Goal: Information Seeking & Learning: Learn about a topic

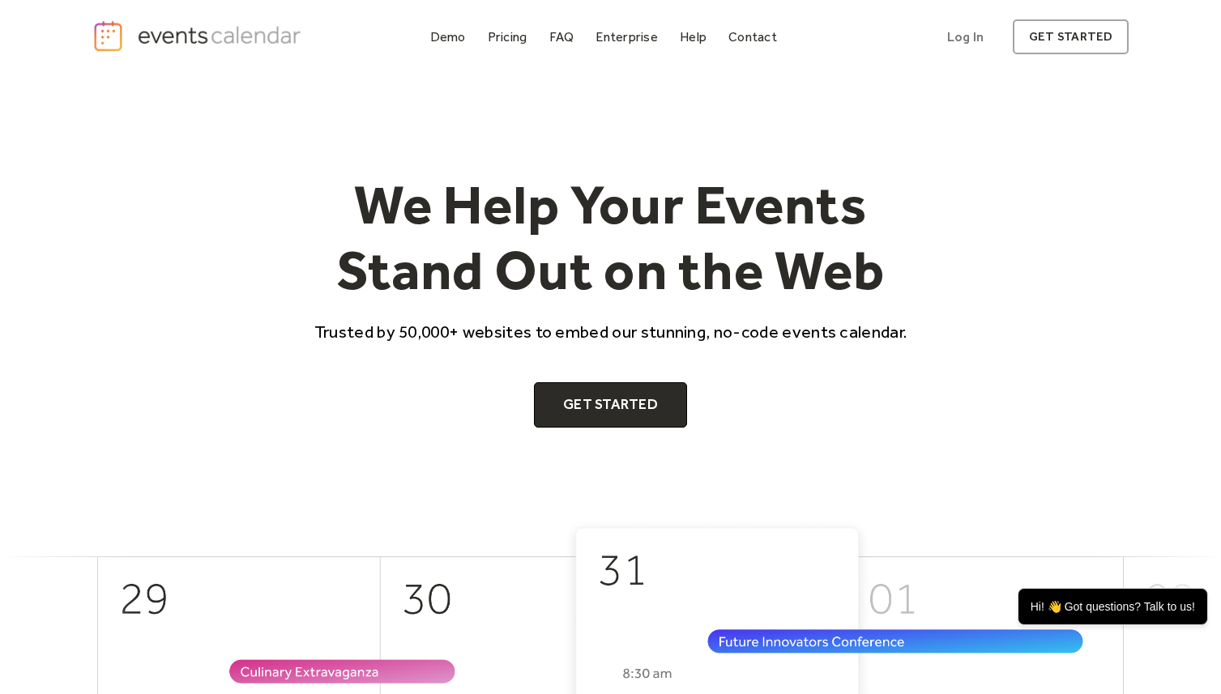
click at [1022, 437] on div "We Help Your Events Stand Out on the Web Trusted by 50,000+ websites to embed o…" at bounding box center [610, 297] width 1037 height 444
click at [170, 342] on div "We Help Your Events Stand Out on the Web Trusted by 50,000+ websites to embed o…" at bounding box center [610, 300] width 1037 height 256
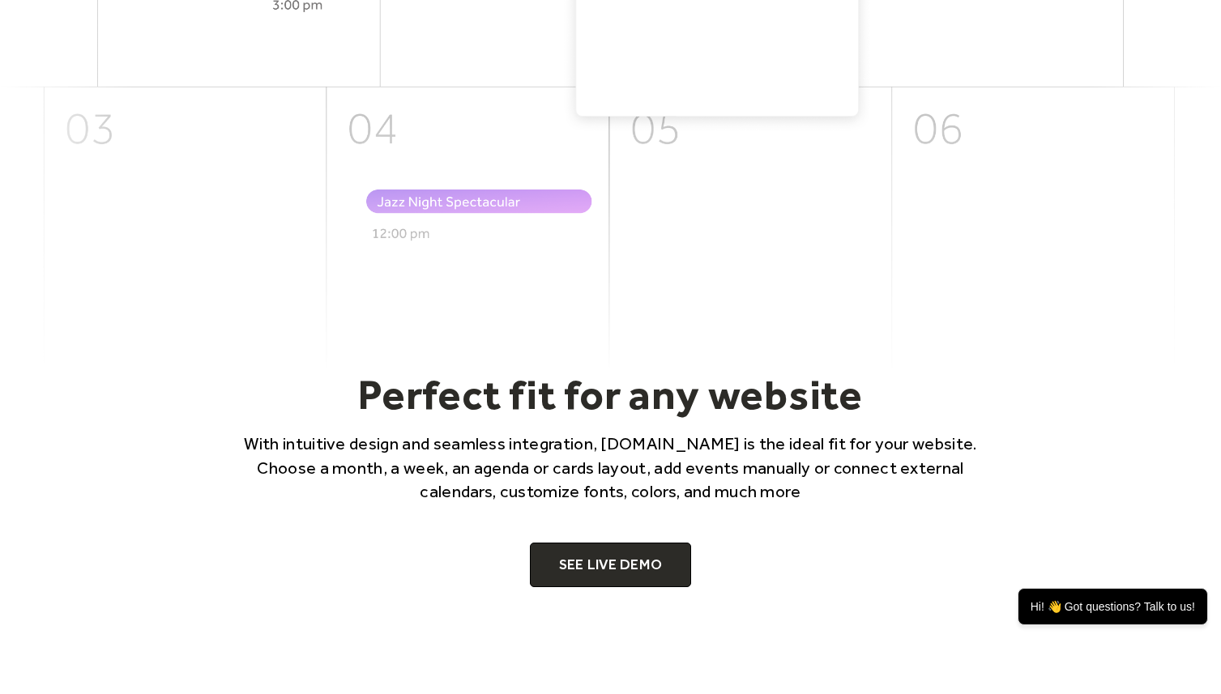
scroll to position [753, 0]
click at [278, 450] on p "With intuitive design and seamless integration, EventsCalendar.co is the ideal …" at bounding box center [611, 466] width 778 height 71
click at [66, 457] on div "Perfect fit for any website With intuitive design and seamless integration, Eve…" at bounding box center [610, 478] width 1221 height 218
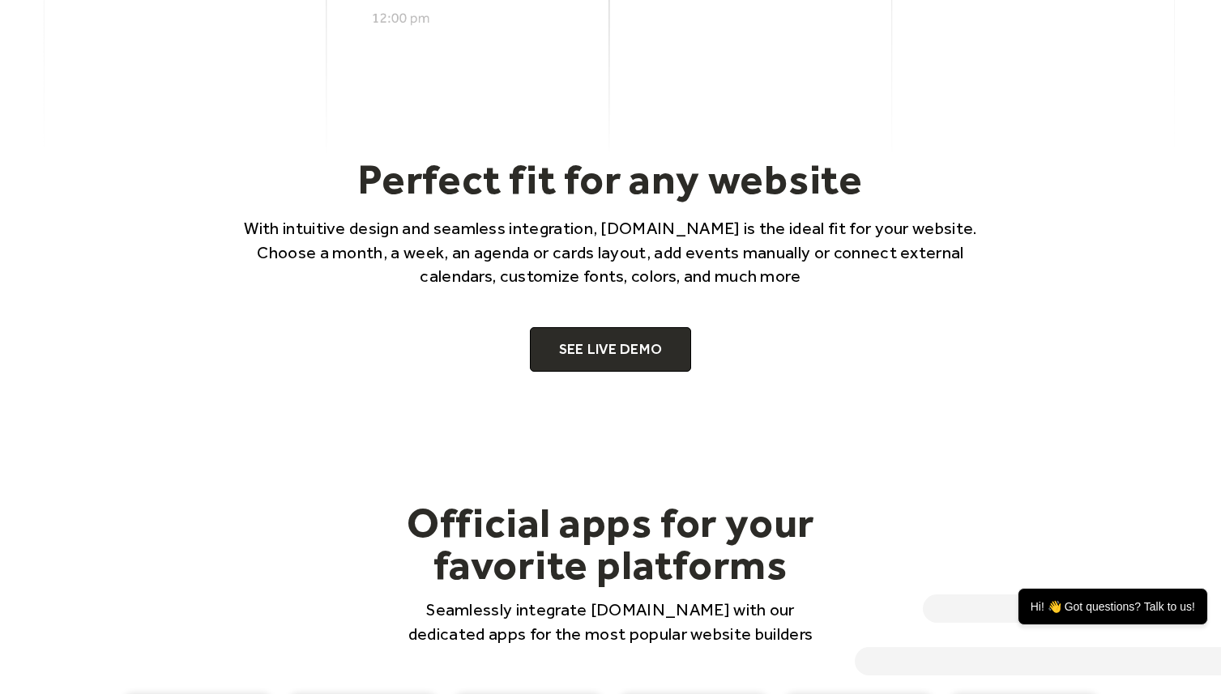
scroll to position [967, 0]
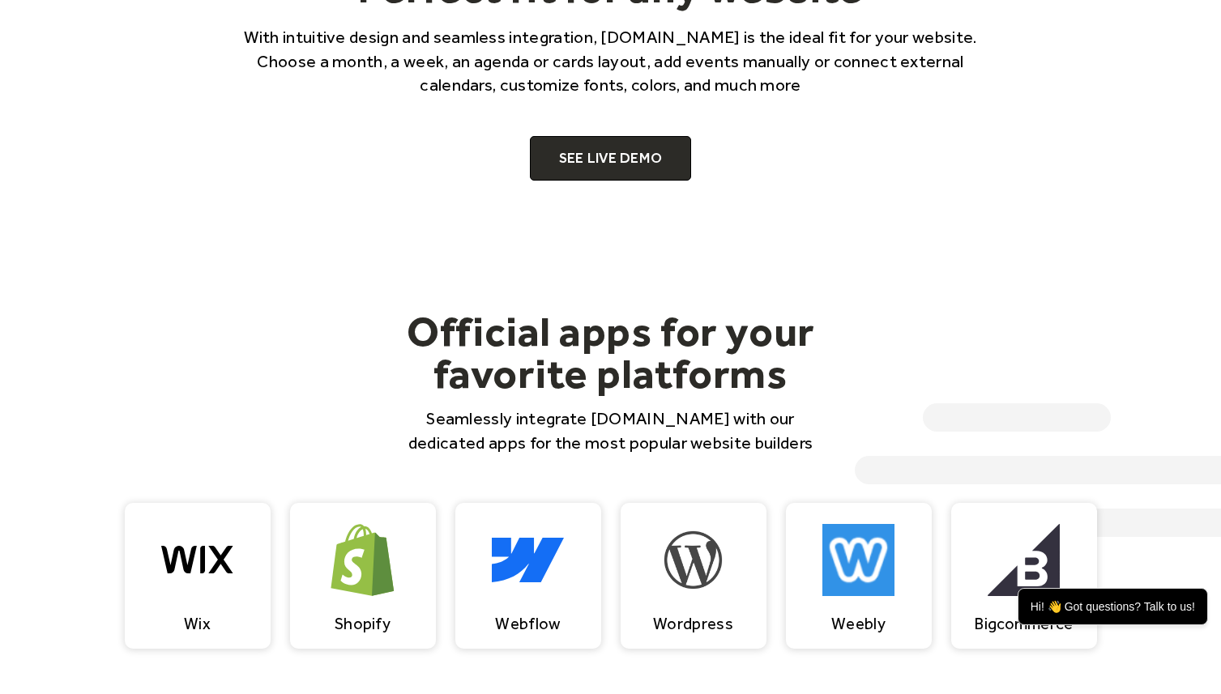
scroll to position [1164, 0]
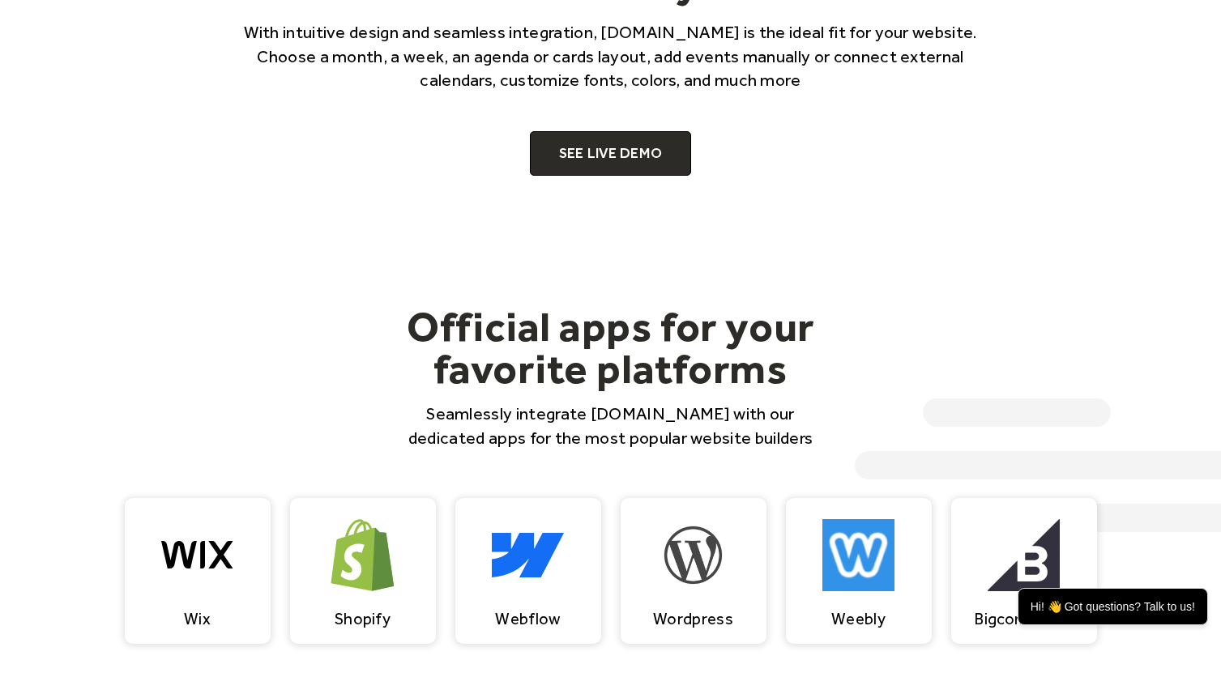
click at [48, 465] on div "Official apps for your favorite platforms Seamlessly integrate EventsCalendar.c…" at bounding box center [610, 589] width 1221 height 826
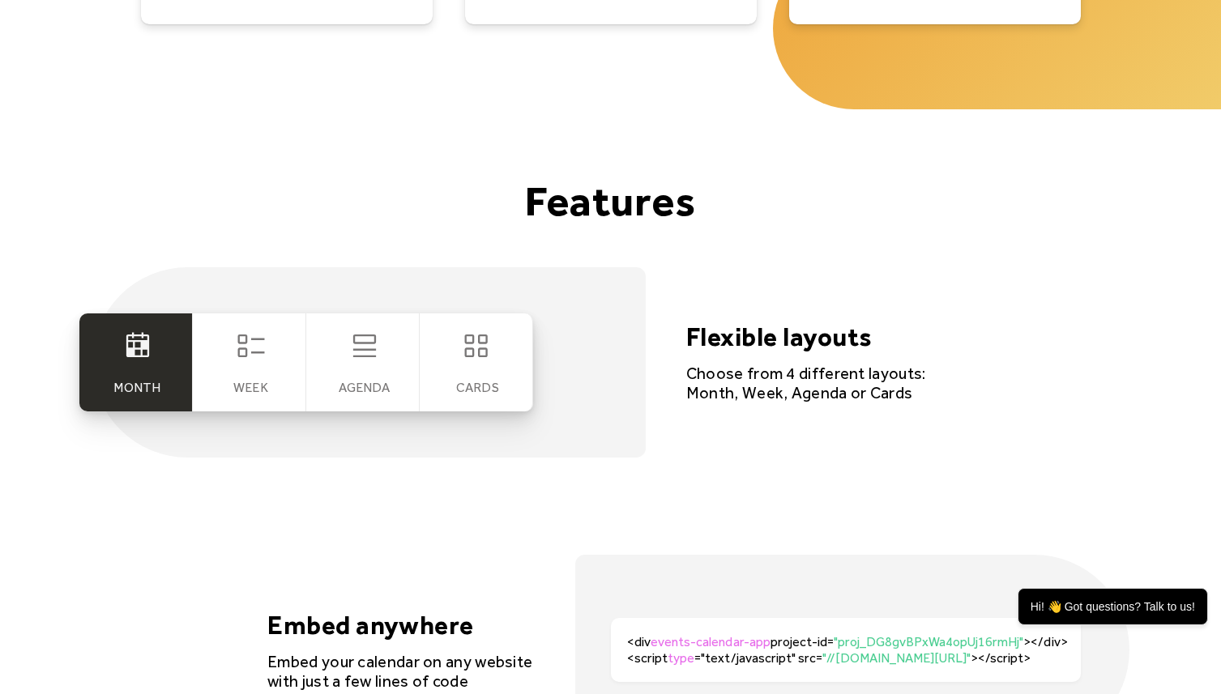
scroll to position [2986, 0]
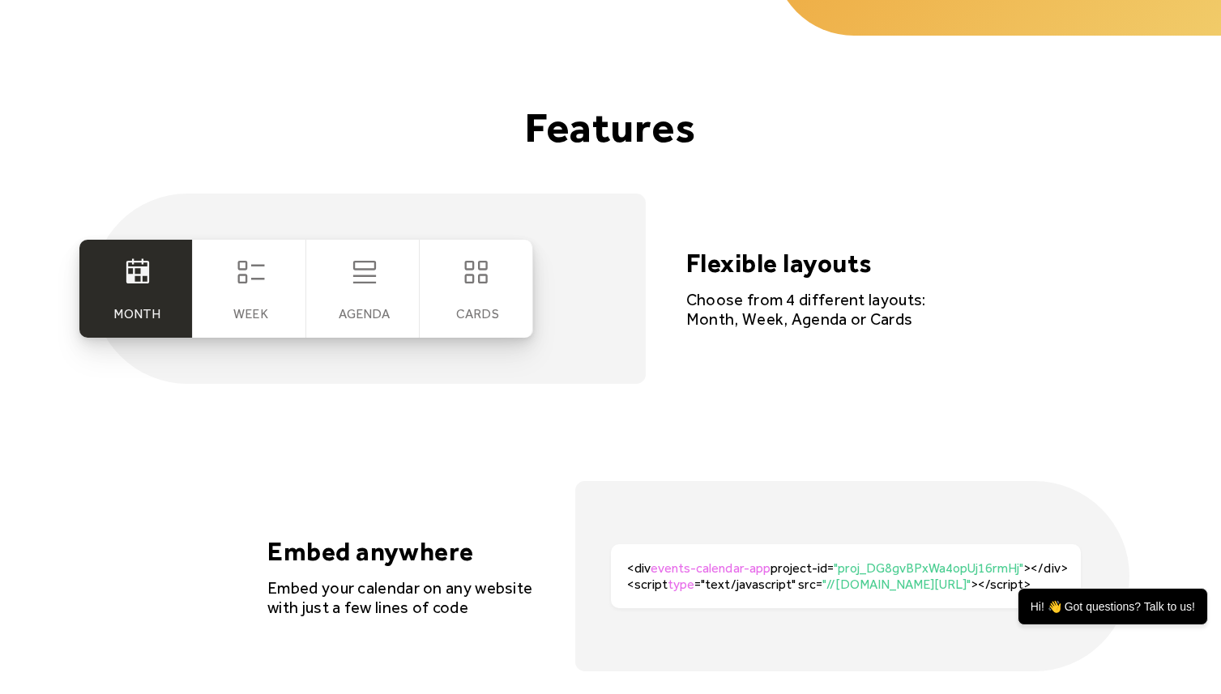
click at [253, 279] on icon at bounding box center [250, 272] width 27 height 23
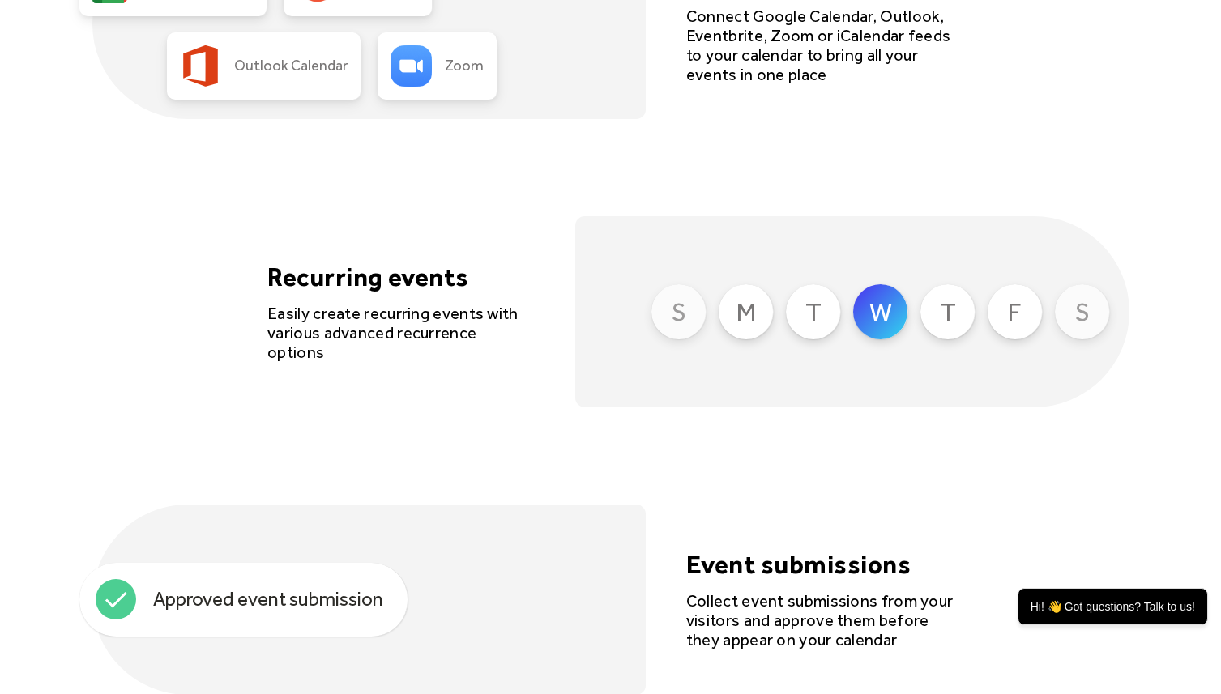
scroll to position [3853, 0]
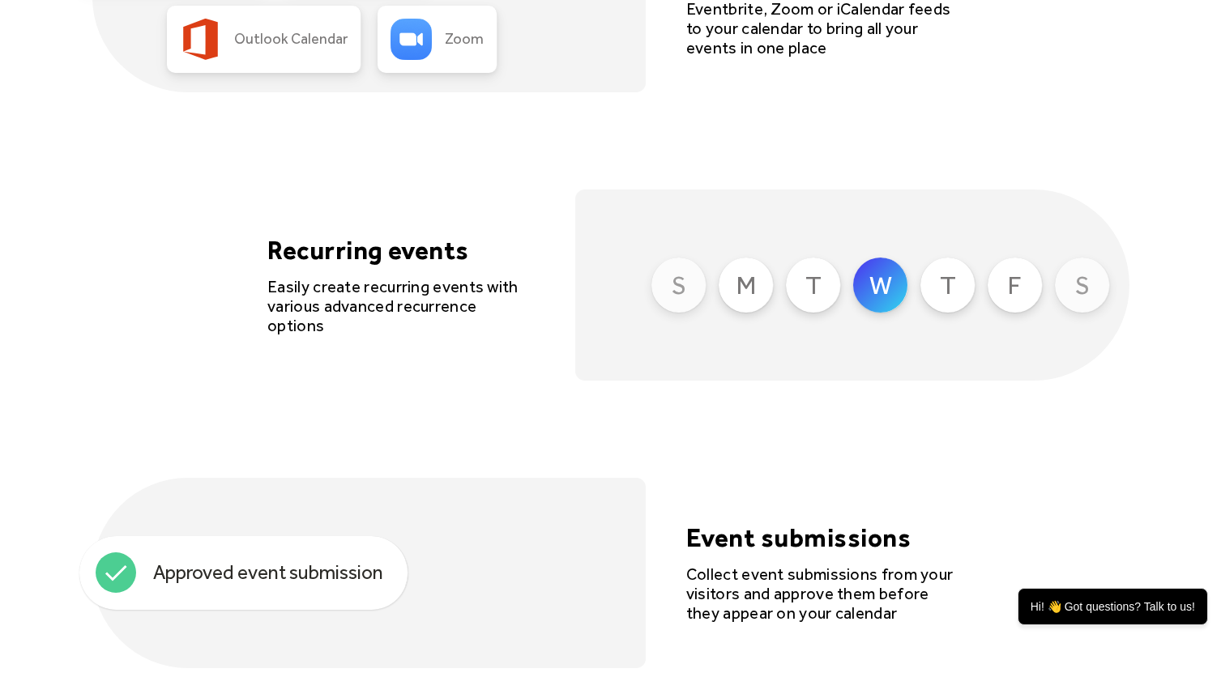
click at [253, 279] on div "Recurring events Easily create recurring events with various advanced recurrenc…" at bounding box center [610, 285] width 1037 height 190
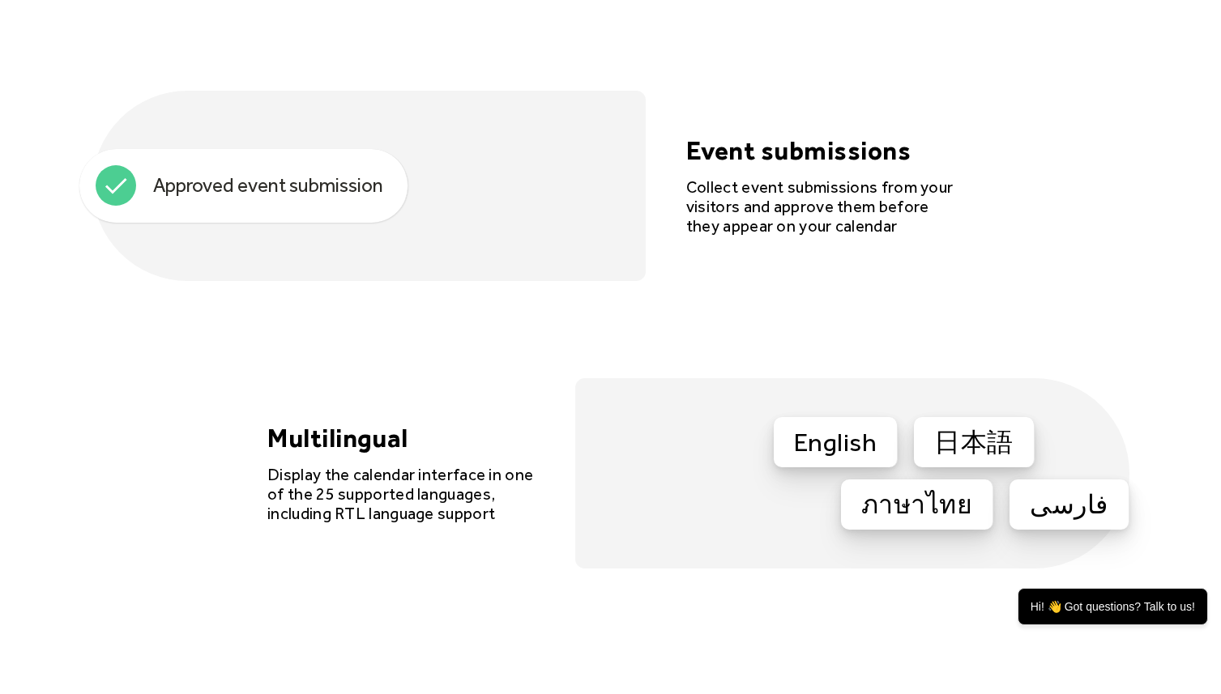
scroll to position [4244, 0]
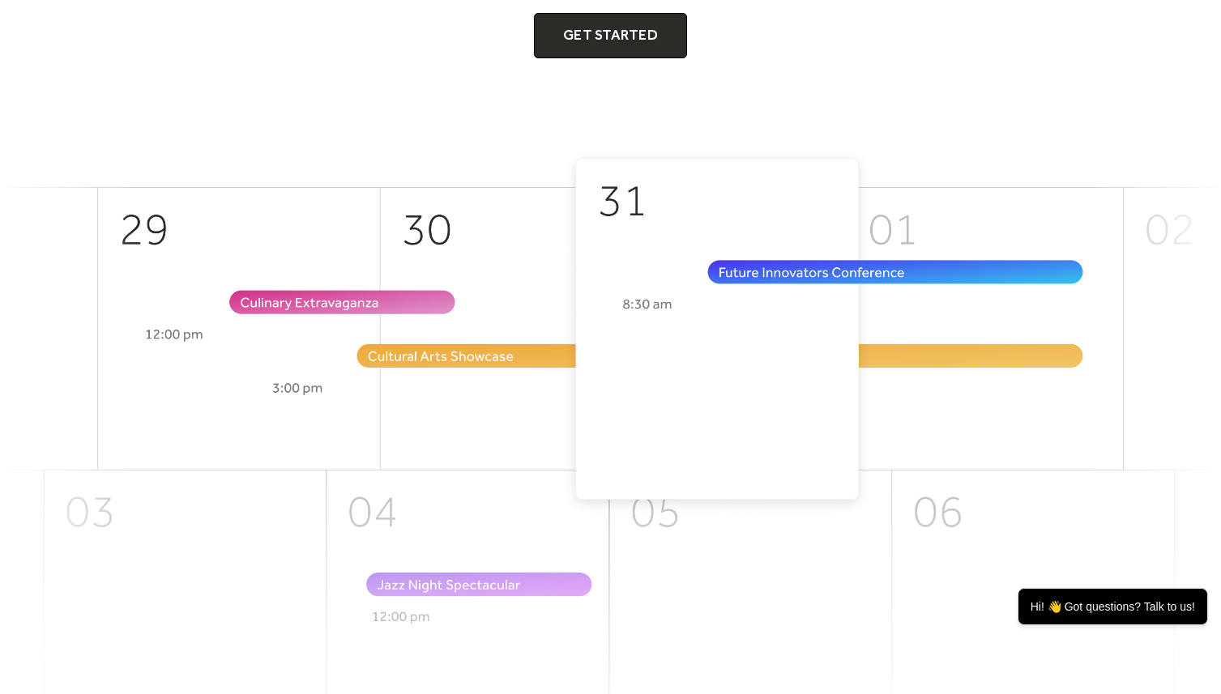
scroll to position [0, 0]
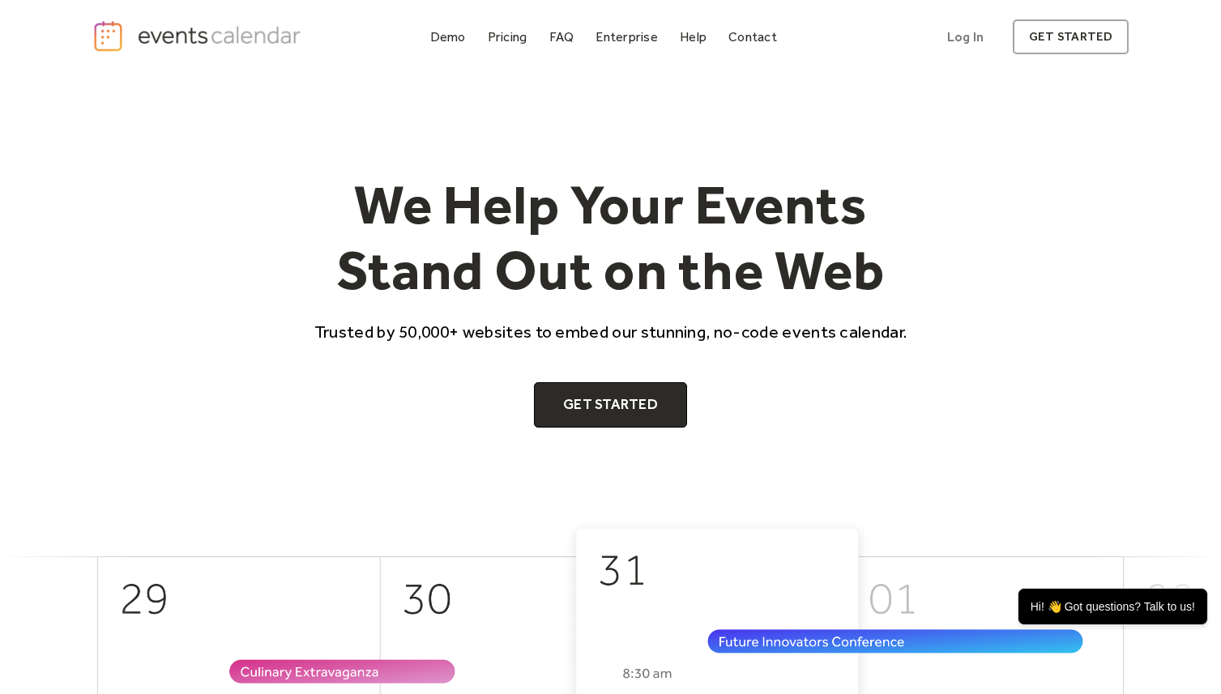
click at [238, 344] on div "We Help Your Events Stand Out on the Web Trusted by 50,000+ websites to embed o…" at bounding box center [610, 300] width 1037 height 256
click at [441, 41] on div "Demo" at bounding box center [448, 36] width 36 height 9
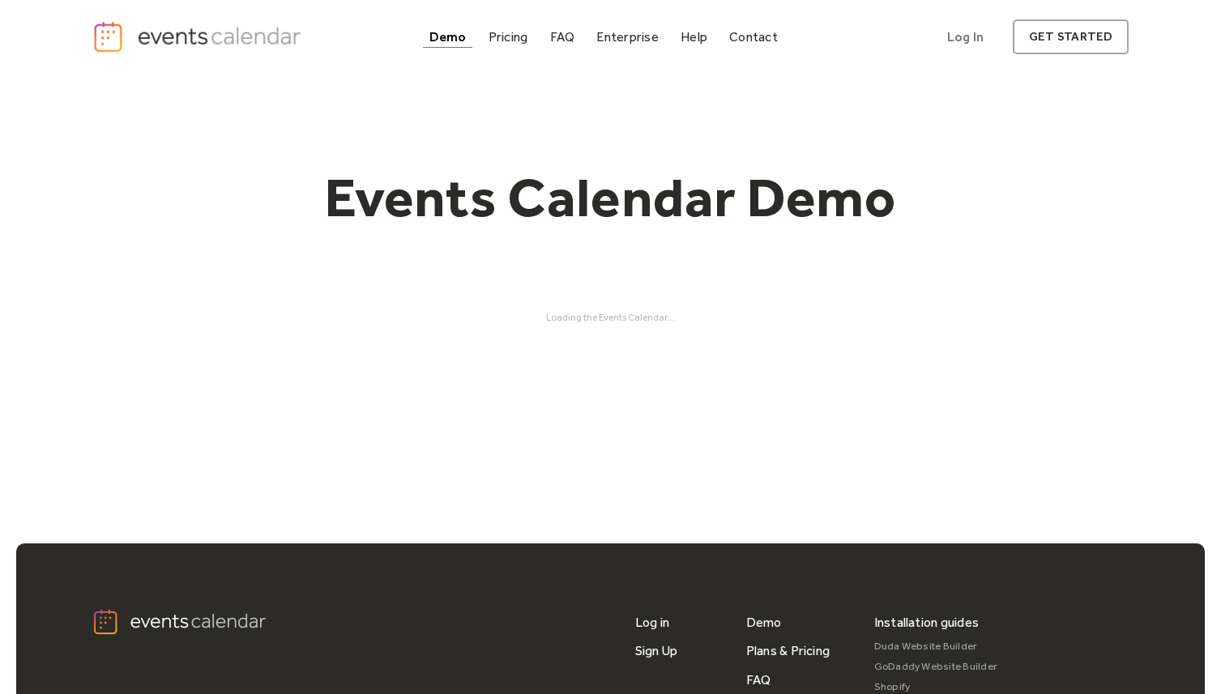
click at [244, 190] on div "Events Calendar Demo" at bounding box center [610, 197] width 1037 height 66
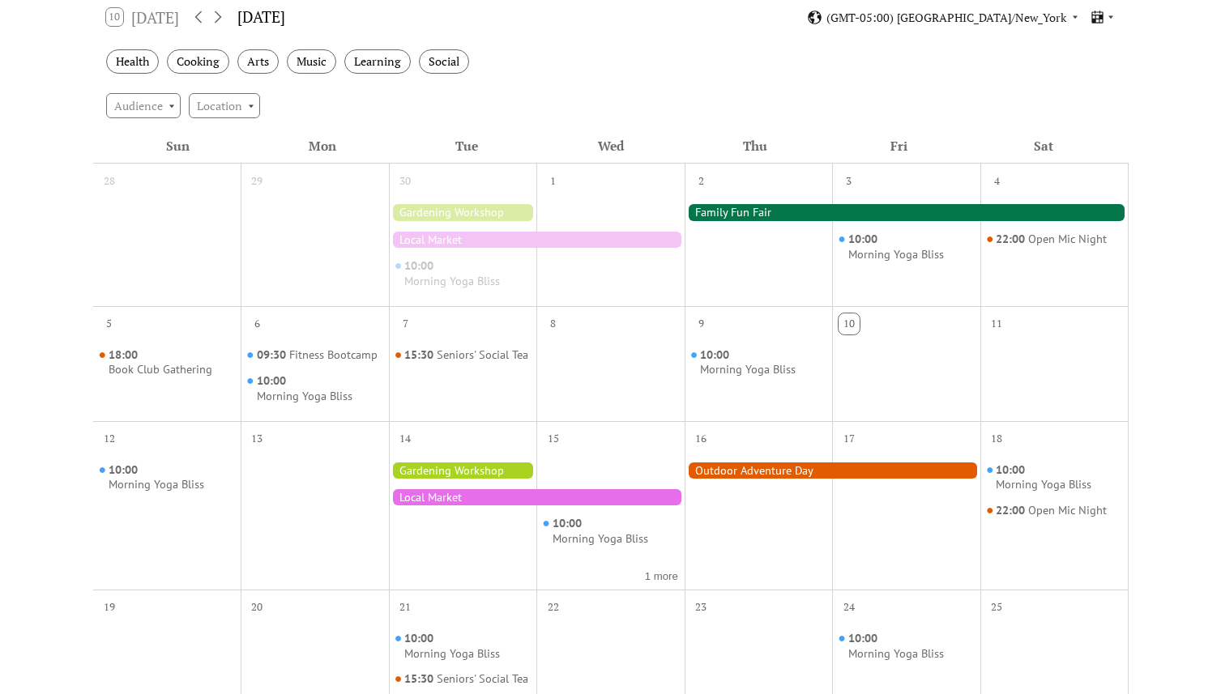
scroll to position [285, 0]
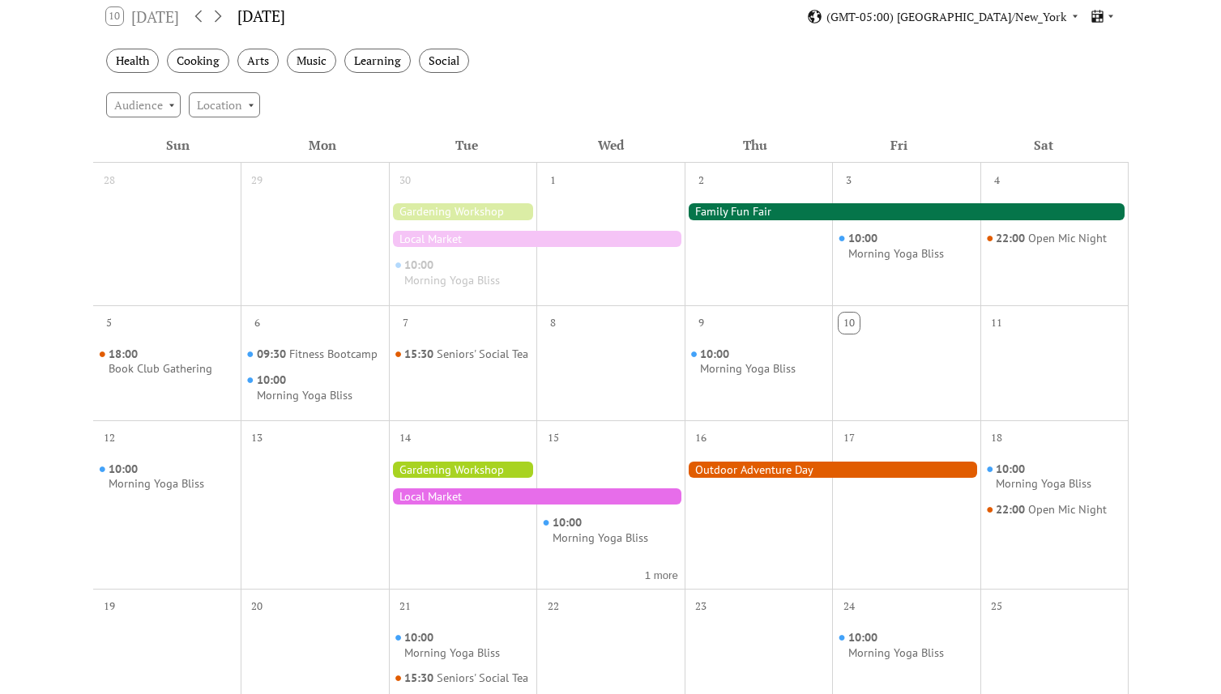
click at [134, 47] on div "Health Cooking Arts Music Learning Social" at bounding box center [610, 61] width 1035 height 45
click at [149, 66] on div "Health" at bounding box center [132, 61] width 53 height 25
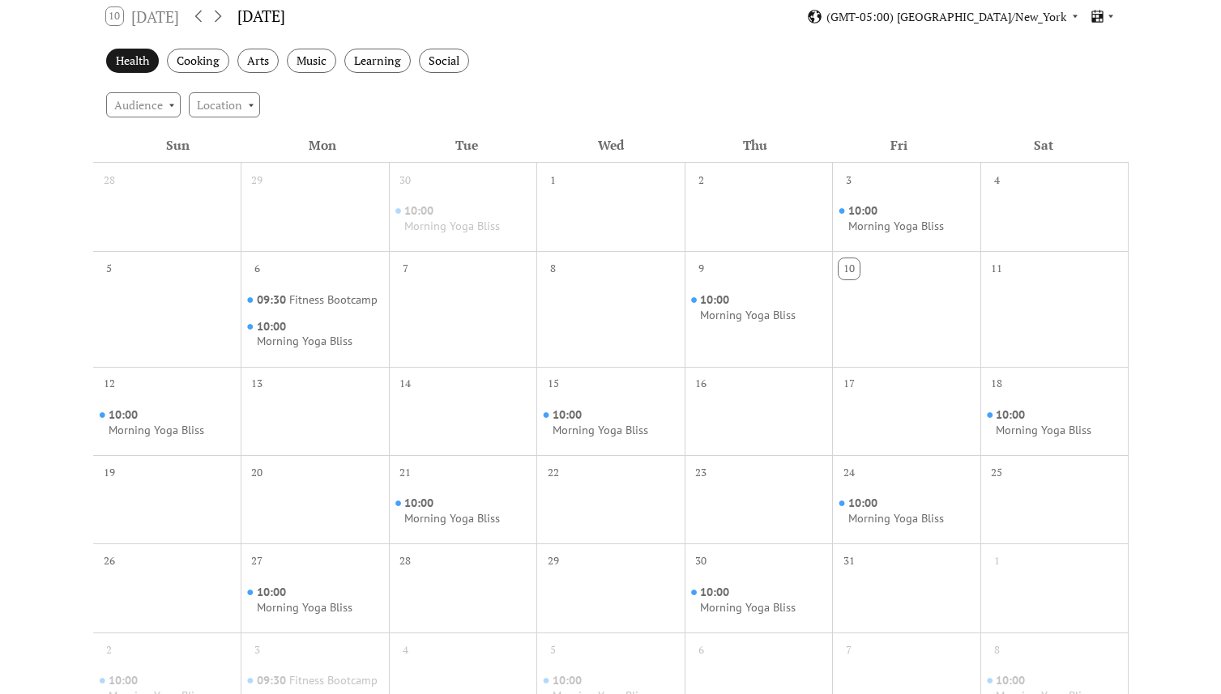
click at [149, 66] on div "Health" at bounding box center [132, 61] width 53 height 25
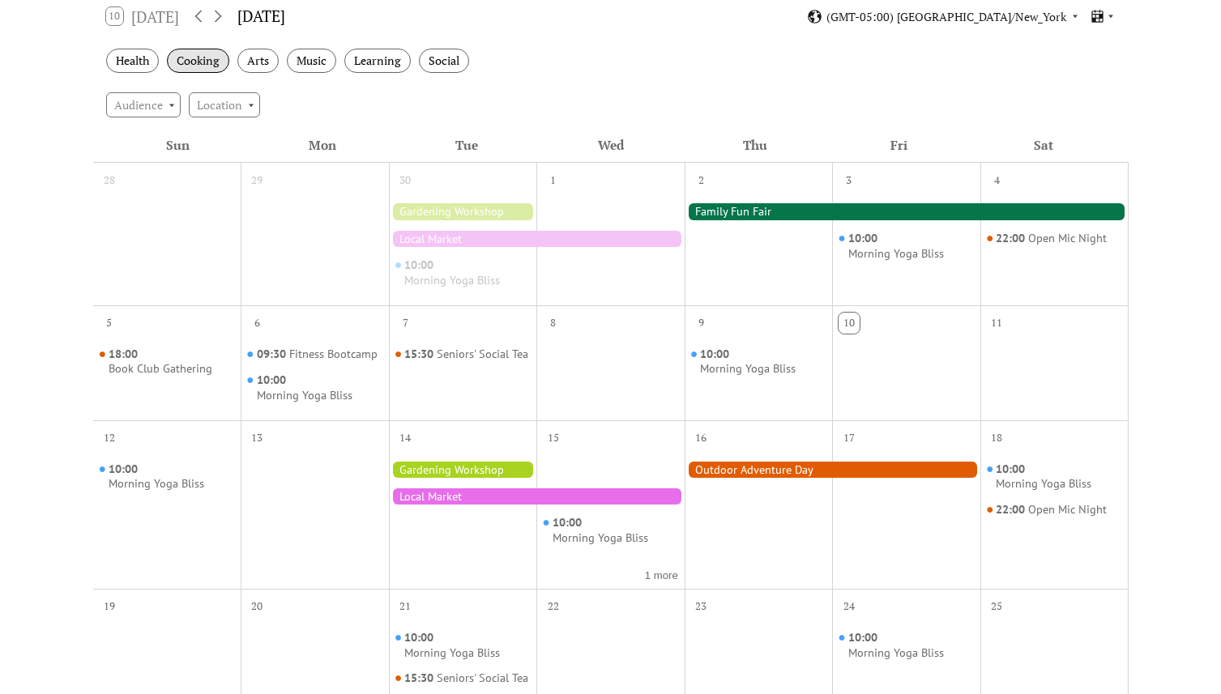
click at [192, 65] on div "Cooking" at bounding box center [198, 61] width 62 height 25
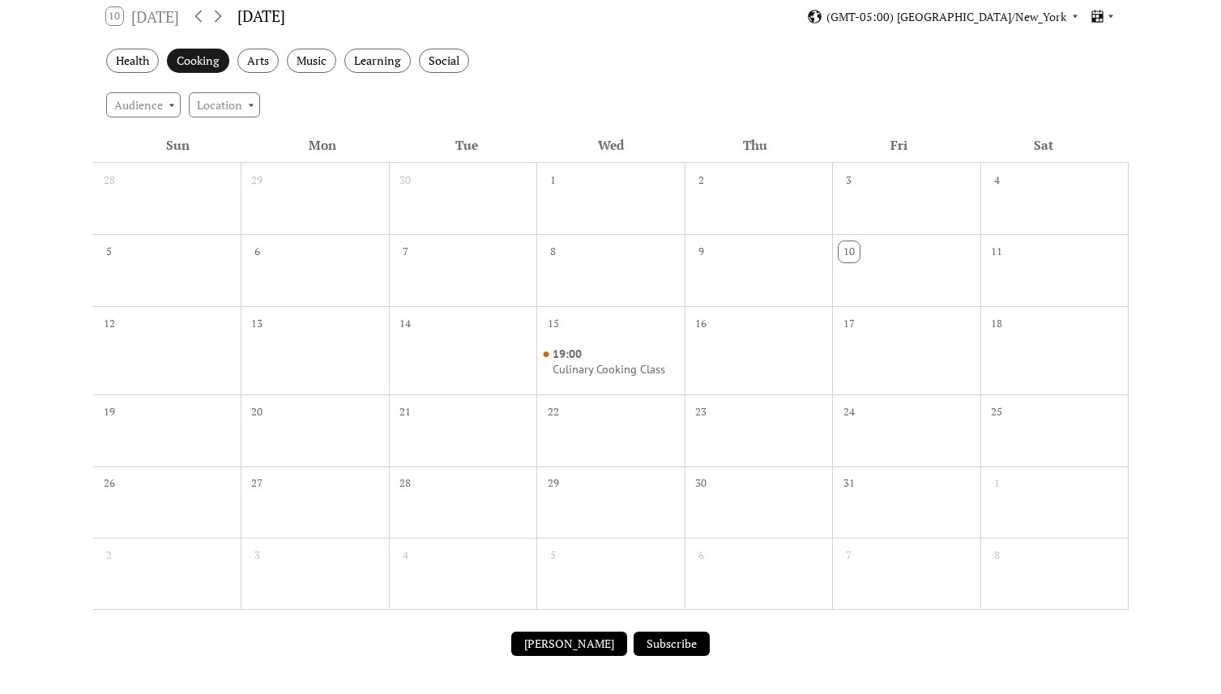
click at [192, 65] on div "Cooking" at bounding box center [198, 61] width 62 height 25
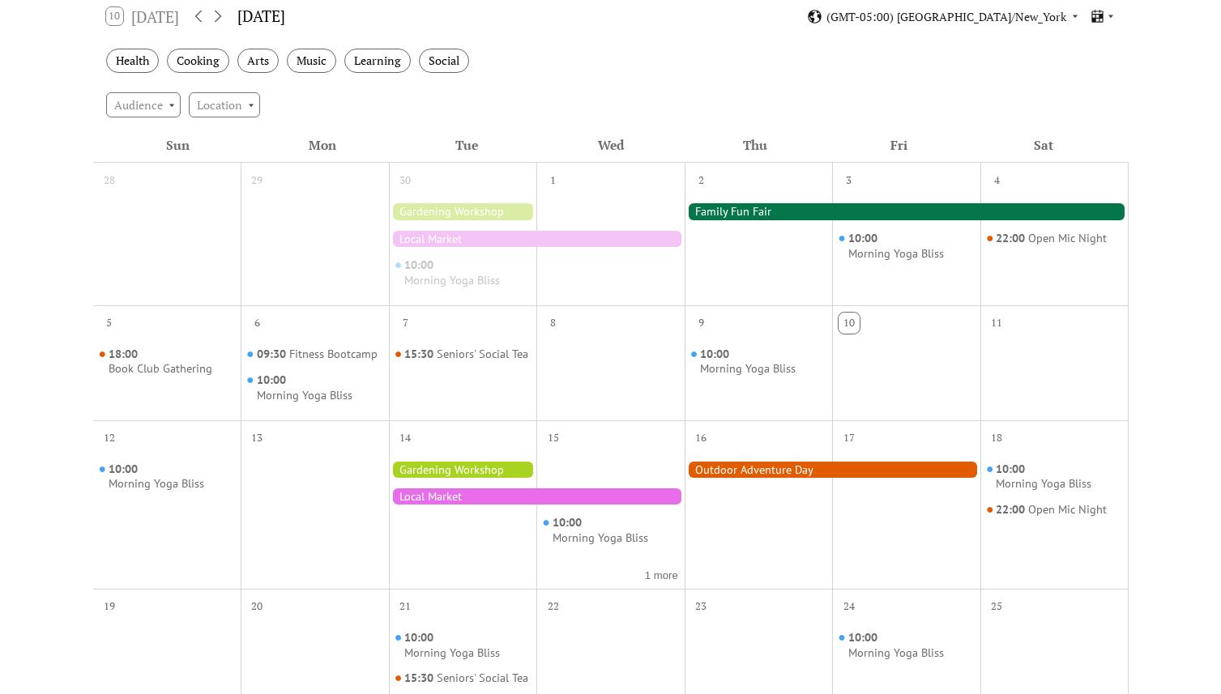
click at [46, 133] on div "Events Calendar Demo Loading the Events Calendar..." at bounding box center [610, 436] width 1221 height 1294
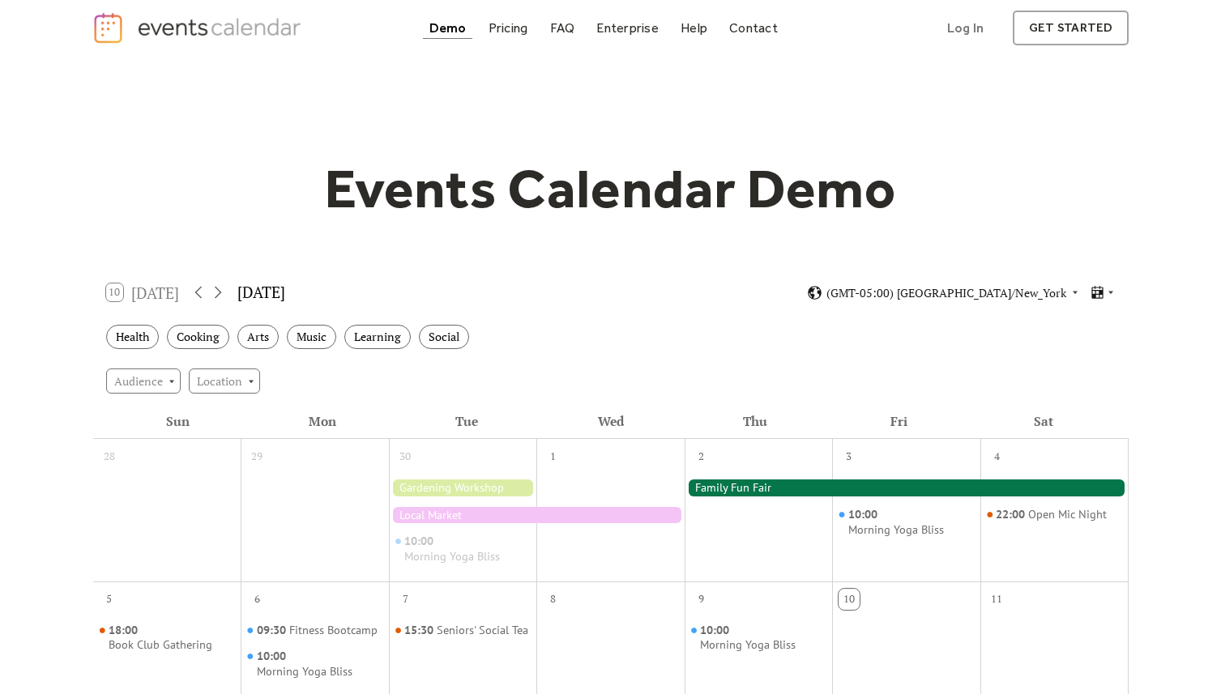
scroll to position [0, 0]
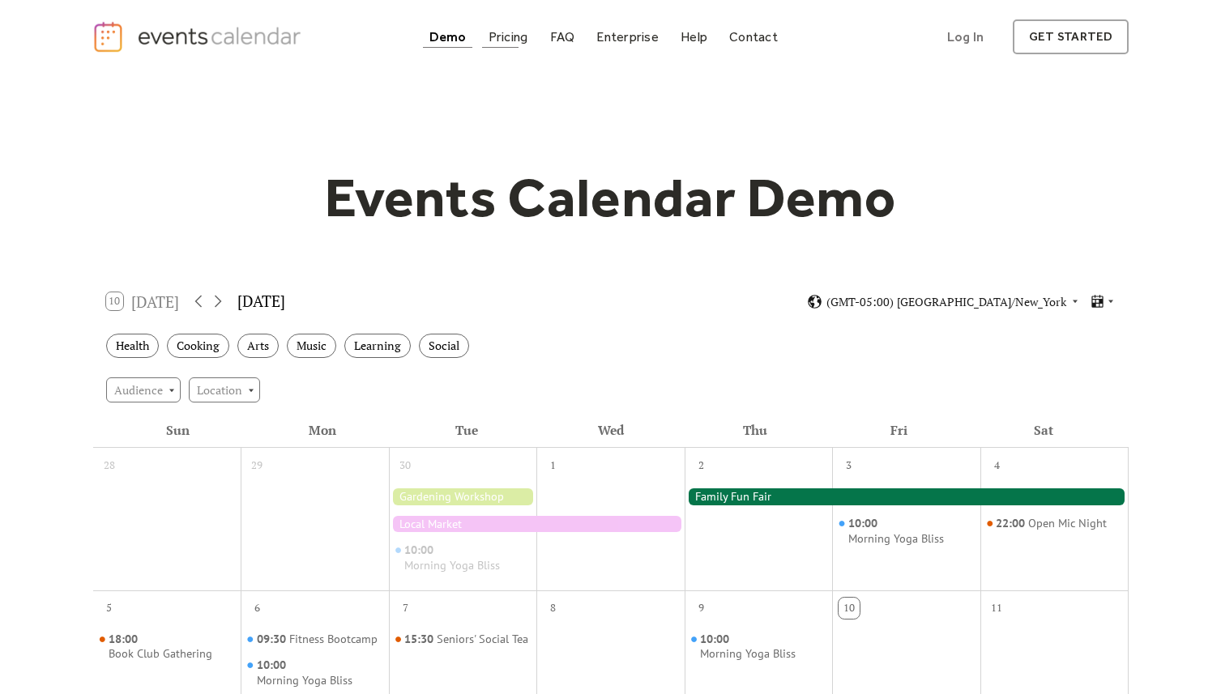
click at [510, 46] on link "Pricing" at bounding box center [508, 37] width 53 height 22
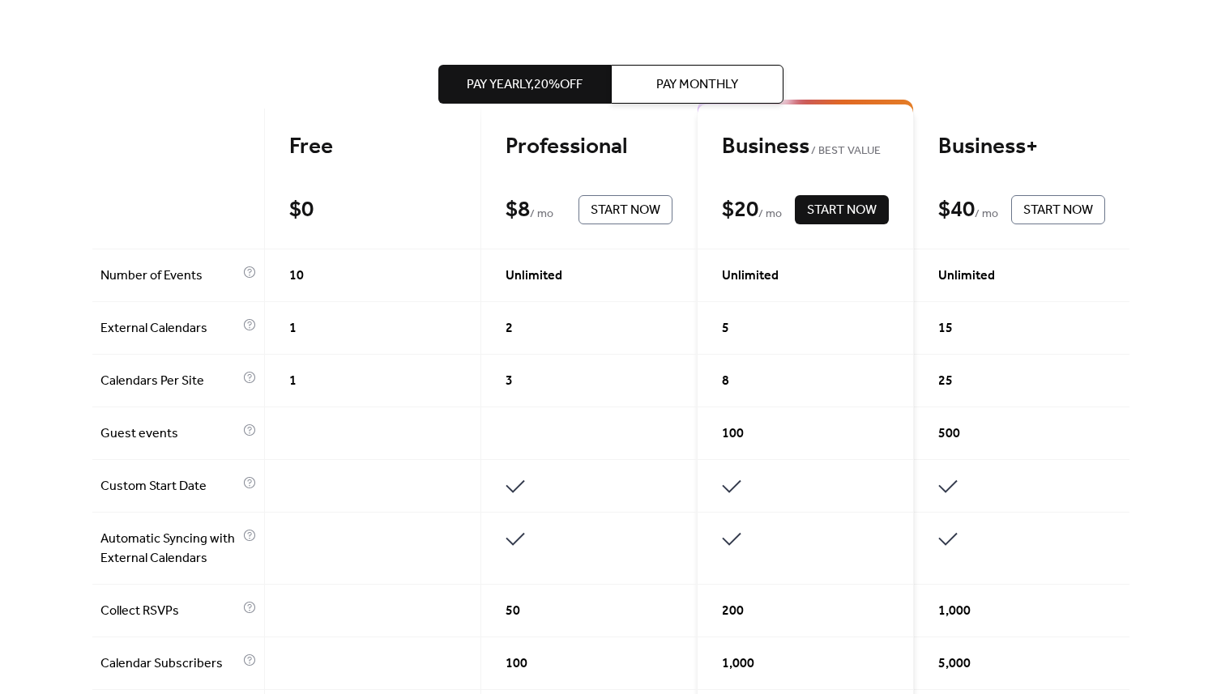
scroll to position [367, 0]
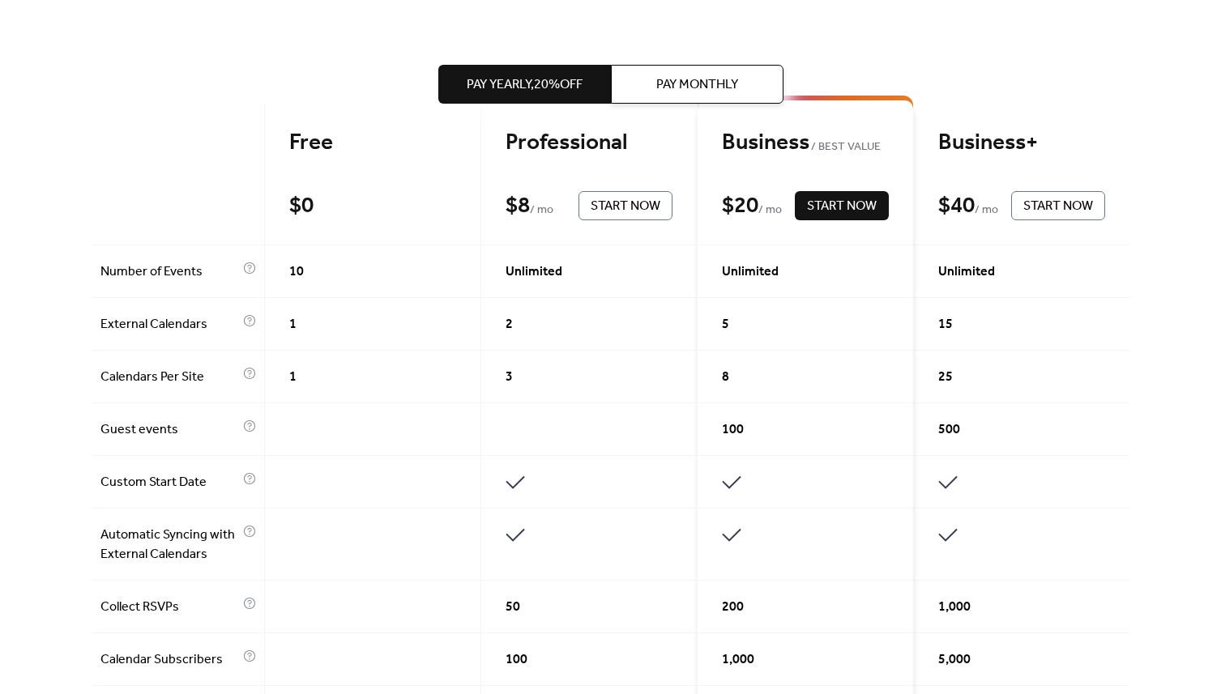
click at [59, 343] on div "Get the best of your Events Calendar Pay Yearly, 20% off Pay Monthly Free $ 0 S…" at bounding box center [610, 639] width 1221 height 1864
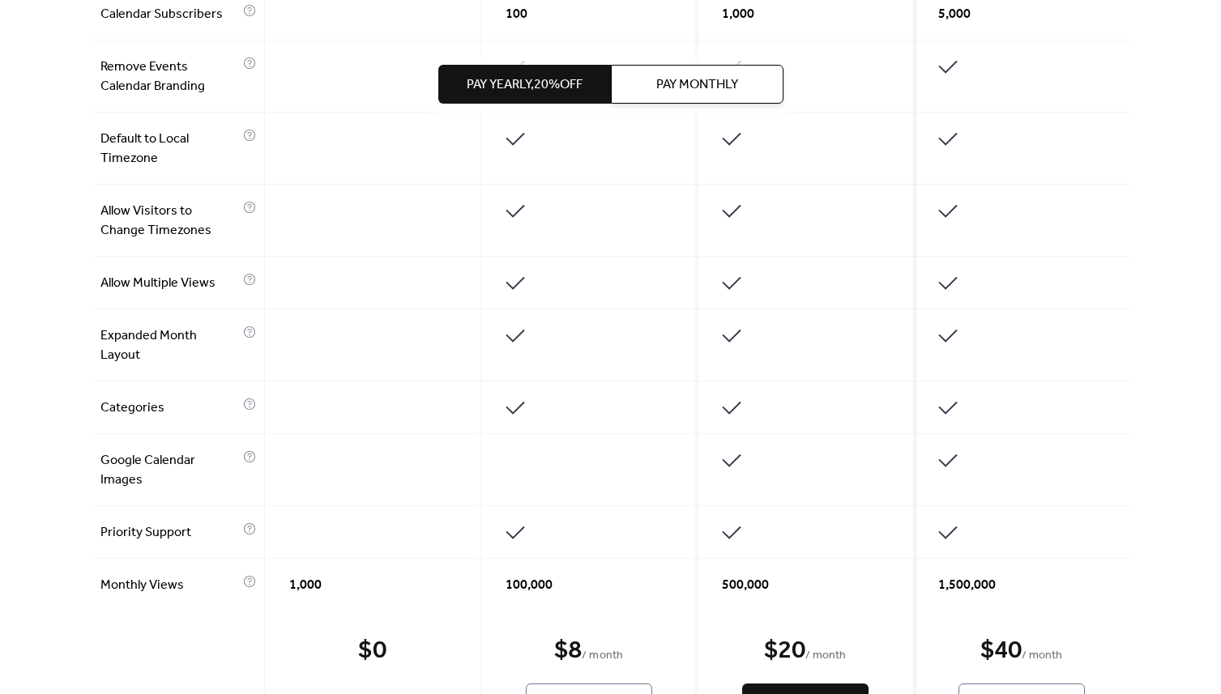
scroll to position [1071, 0]
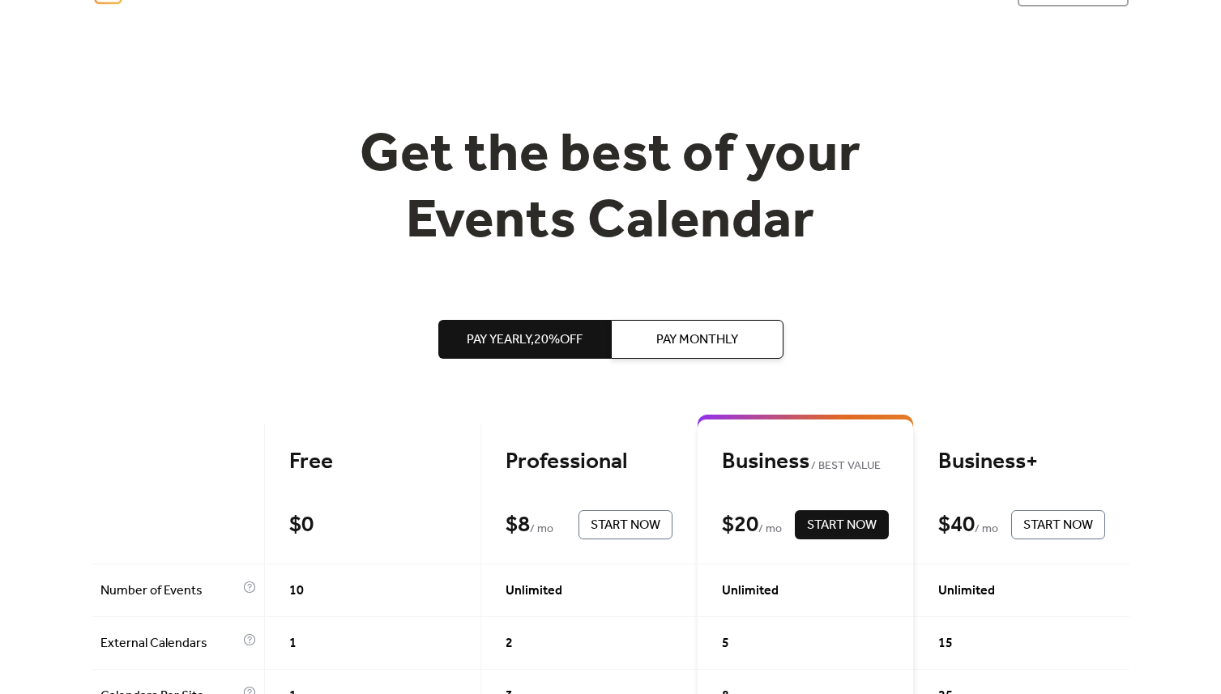
scroll to position [0, 0]
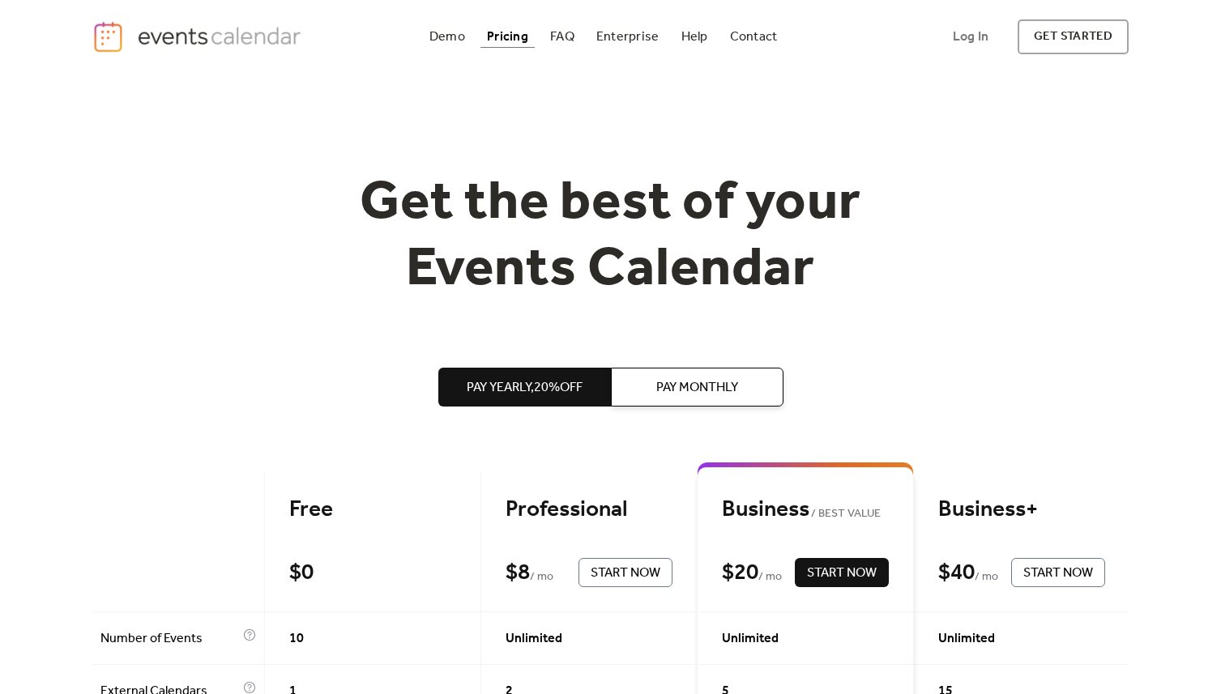
click at [565, 23] on div "Demo Pricing FAQ Enterprise Help Contact Log In Get Started Log In get started" at bounding box center [610, 36] width 1037 height 35
click at [565, 34] on div "FAQ" at bounding box center [562, 36] width 24 height 9
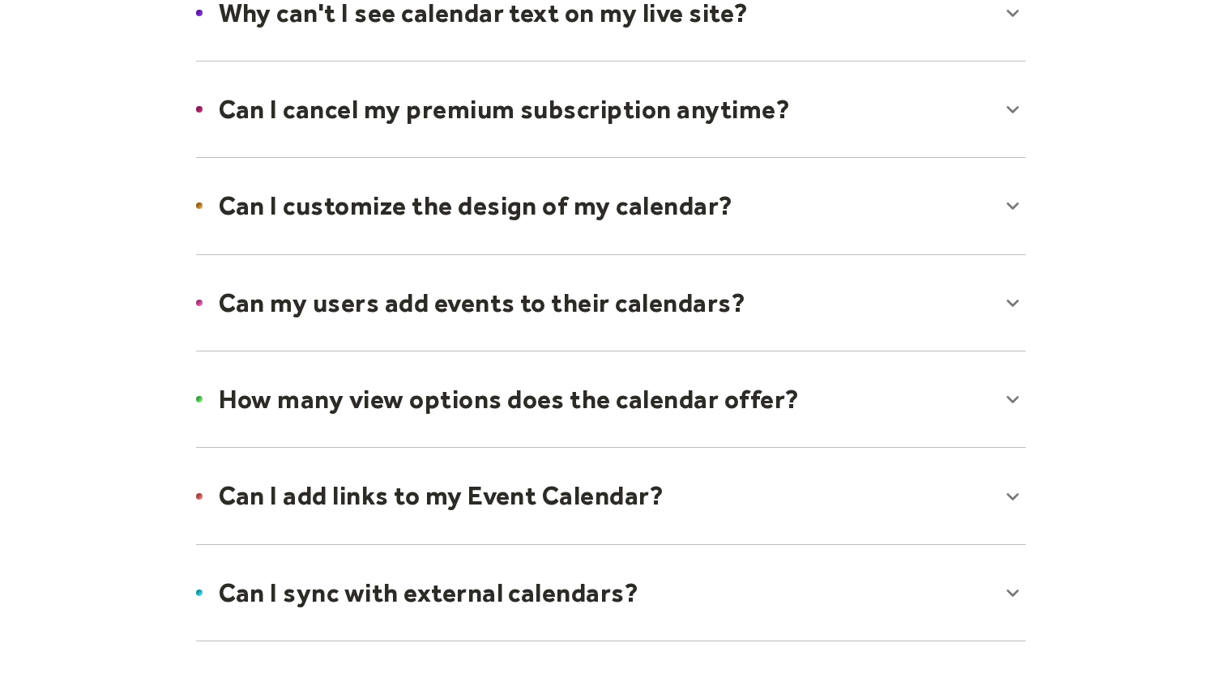
scroll to position [1002, 0]
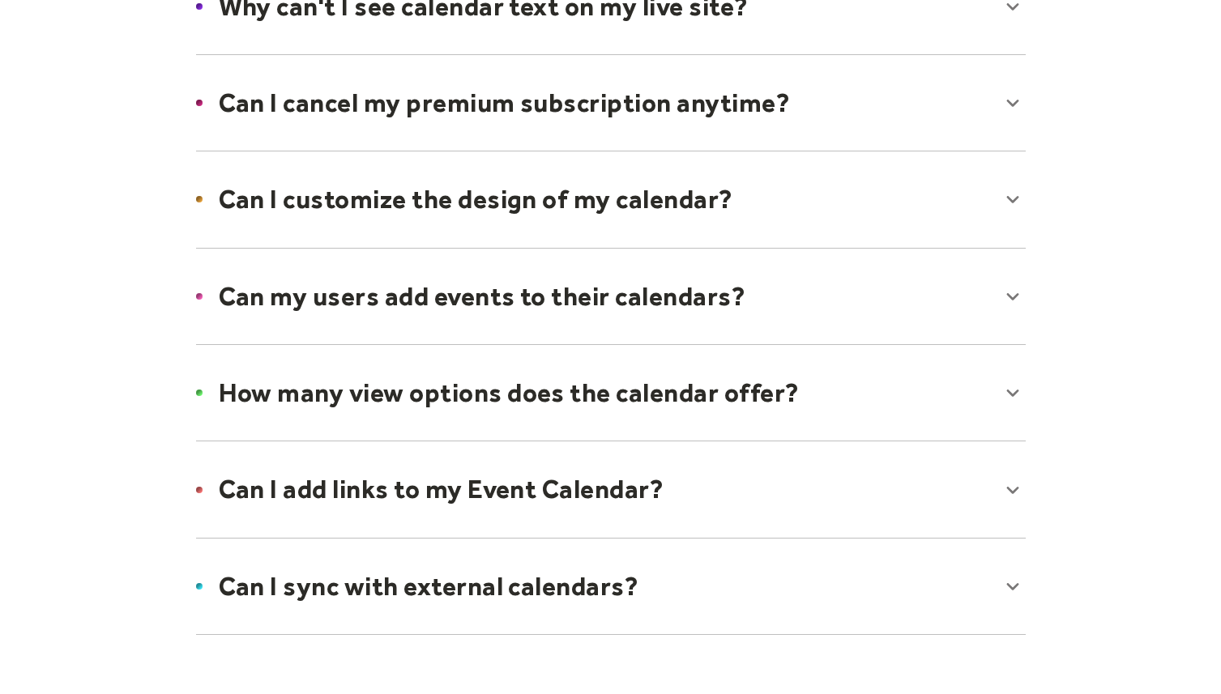
click at [302, 216] on div at bounding box center [611, 199] width 862 height 99
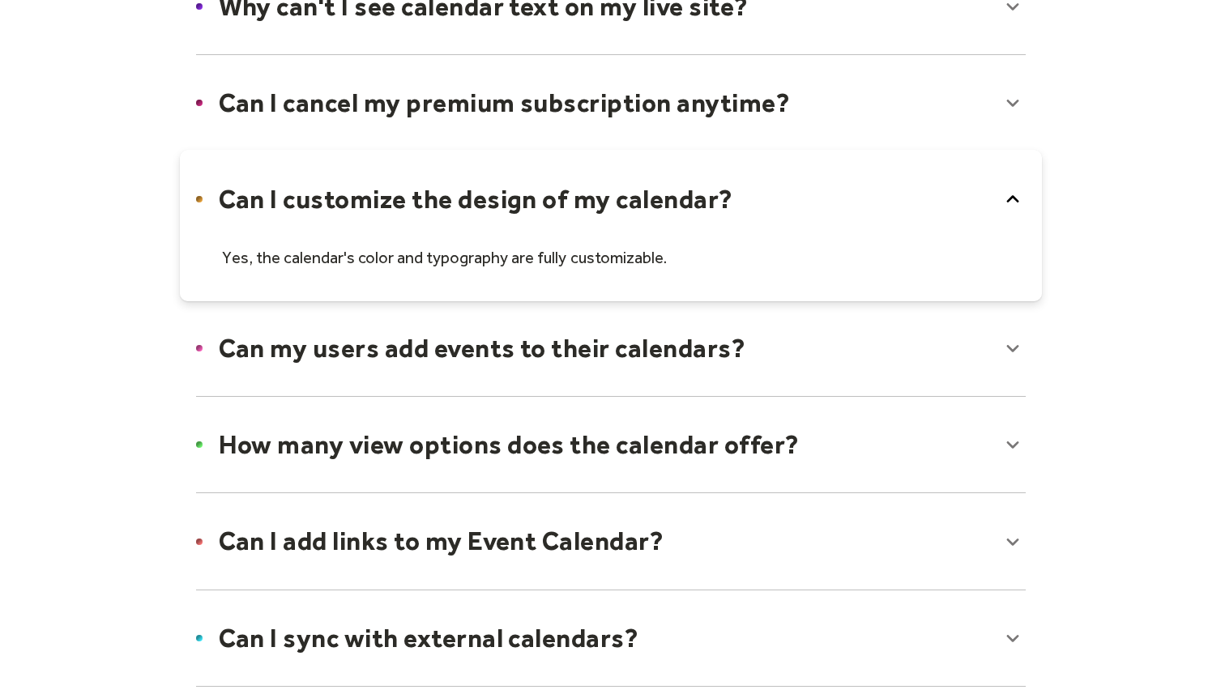
click at [302, 216] on div at bounding box center [611, 225] width 862 height 151
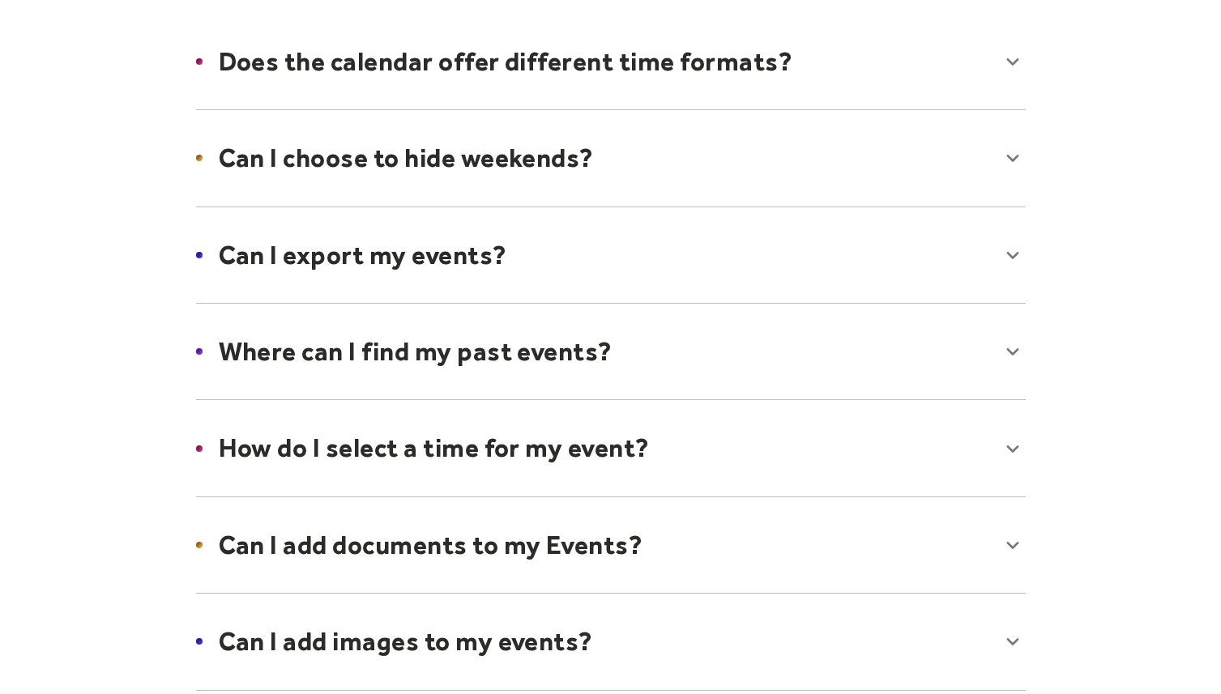
scroll to position [0, 0]
